Goal: Register for event/course

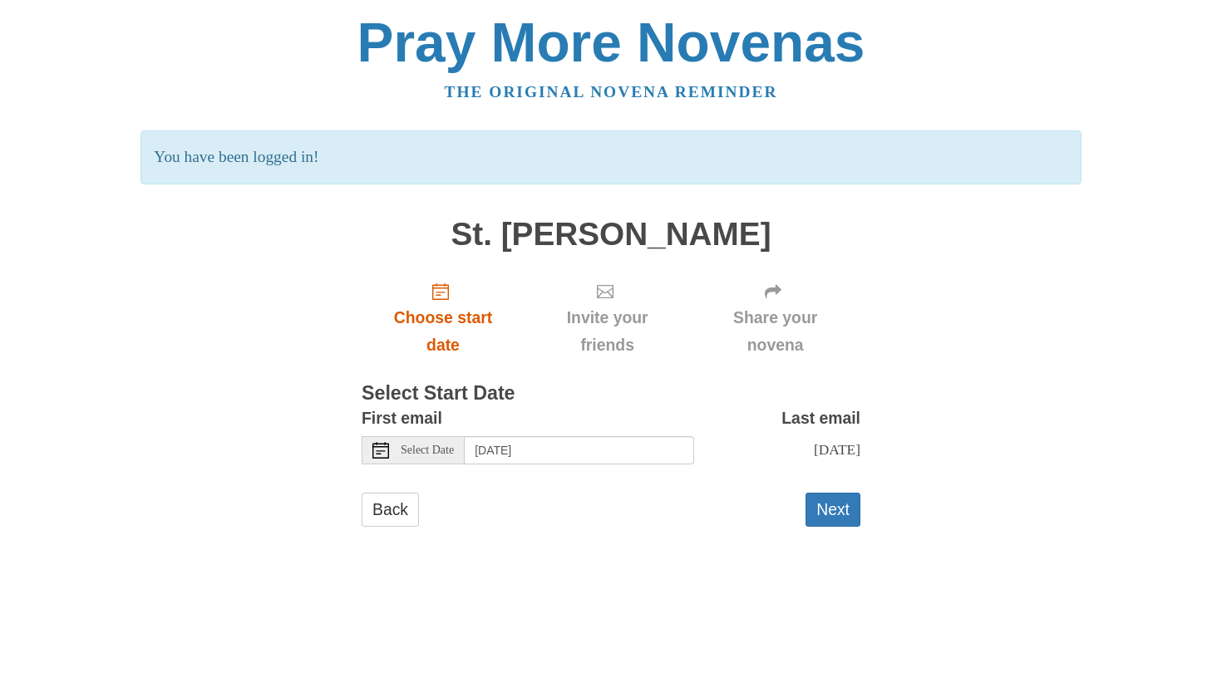
click at [450, 310] on span "Choose start date" at bounding box center [443, 331] width 130 height 55
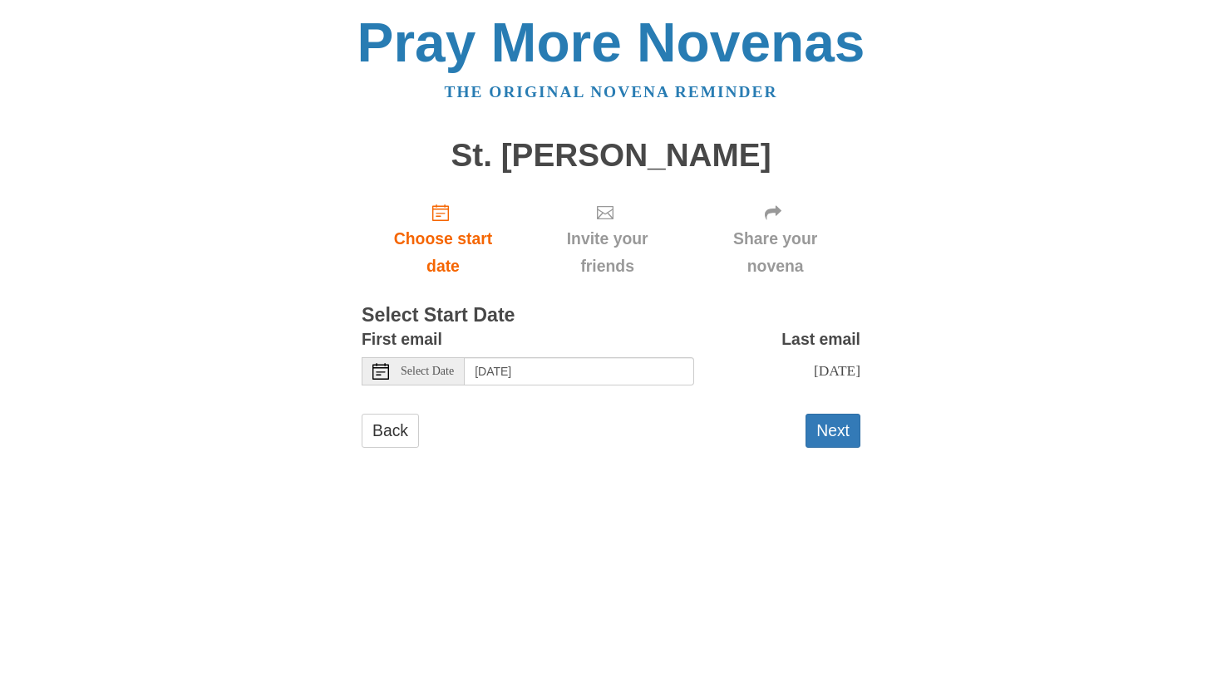
click at [429, 373] on div "Select Date" at bounding box center [413, 371] width 103 height 28
click at [841, 424] on button "Next" at bounding box center [832, 431] width 55 height 34
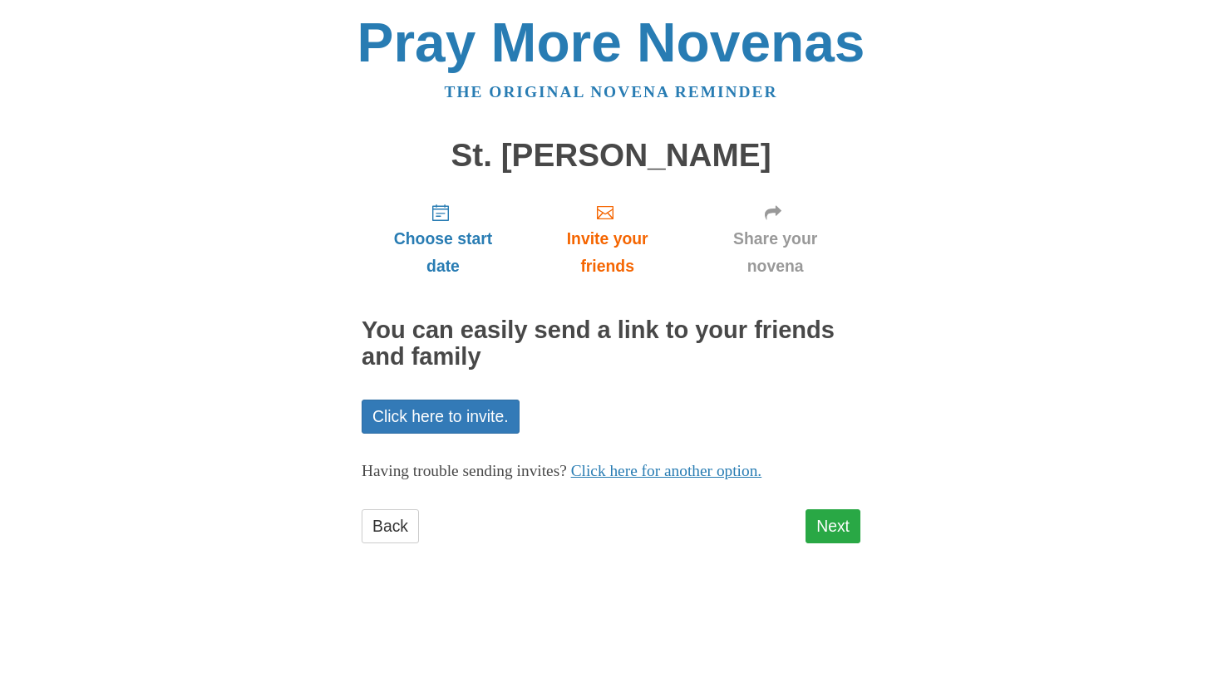
click at [820, 518] on link "Next" at bounding box center [832, 526] width 55 height 34
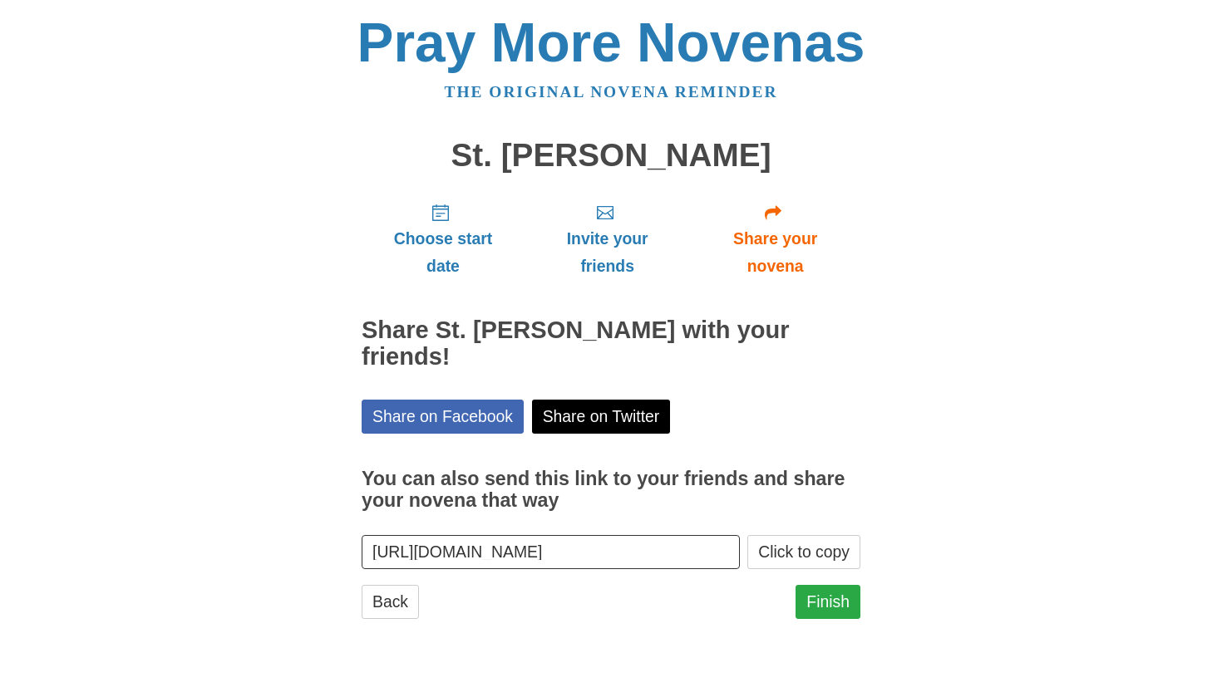
click at [824, 598] on link "Finish" at bounding box center [827, 602] width 65 height 34
